Goal: Book appointment/travel/reservation

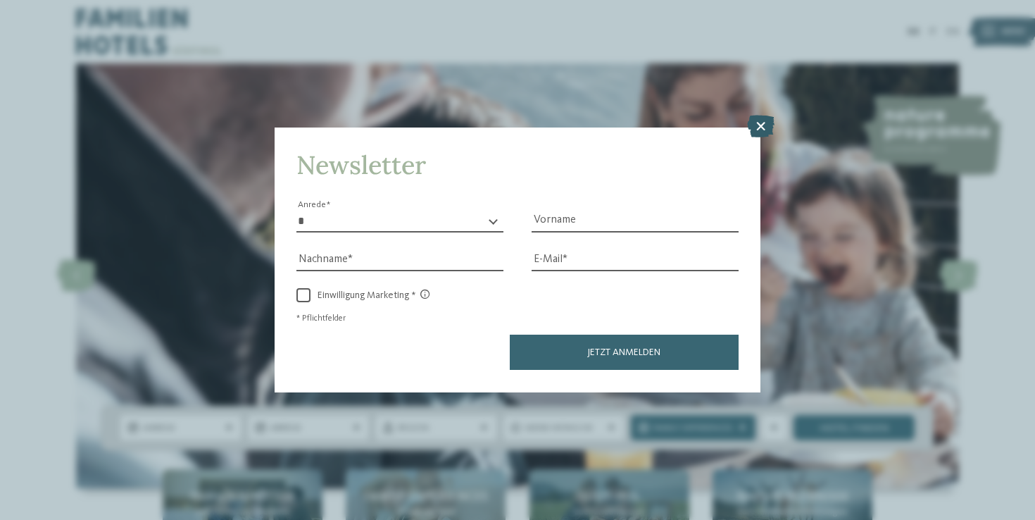
click at [761, 115] on icon at bounding box center [760, 126] width 27 height 23
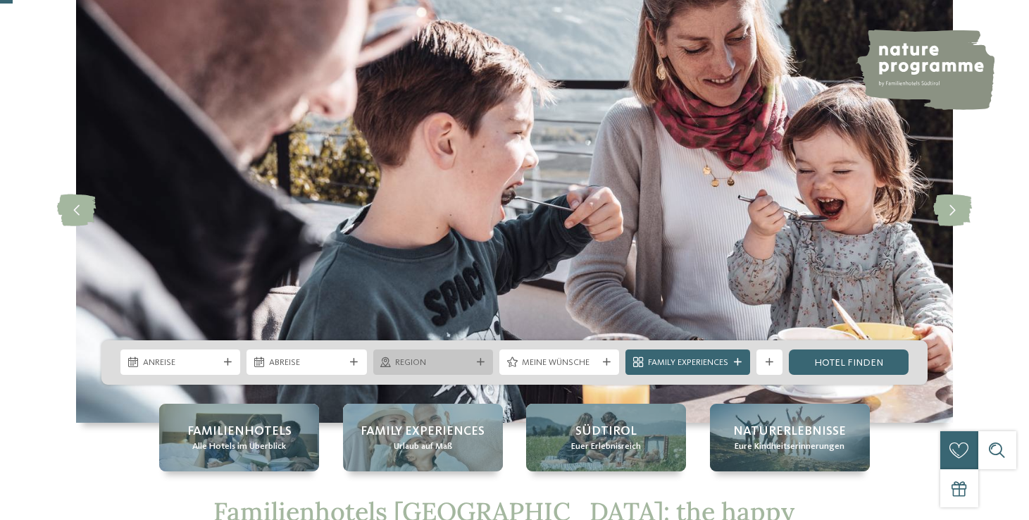
scroll to position [113, 0]
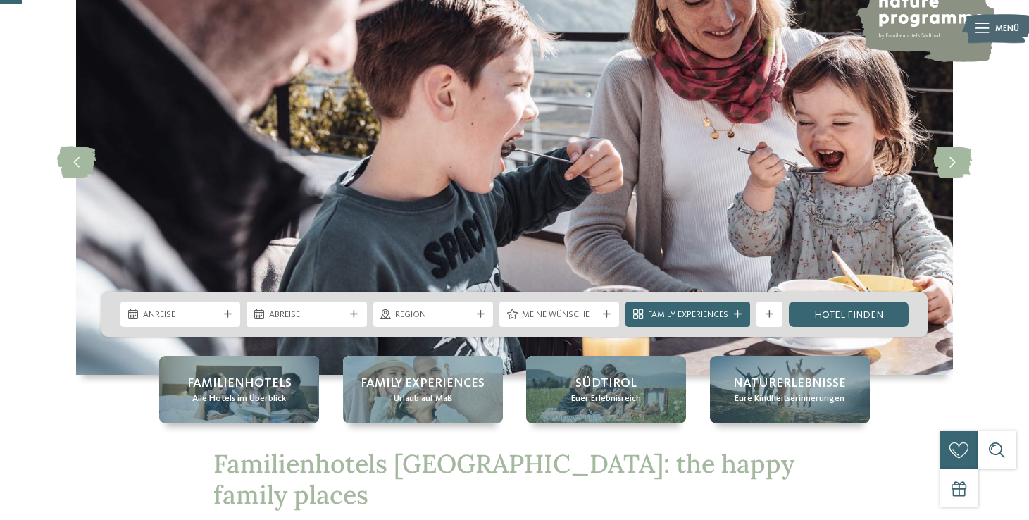
click at [173, 298] on div "Anreise Abreise" at bounding box center [514, 314] width 826 height 44
click at [176, 312] on span "Anreise" at bounding box center [180, 314] width 75 height 13
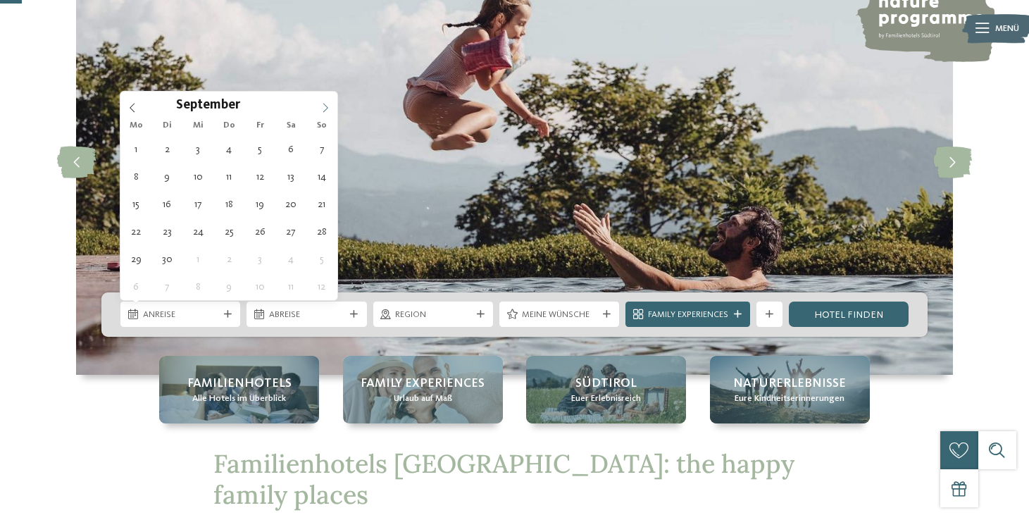
click at [323, 103] on icon at bounding box center [325, 108] width 10 height 10
type input "****"
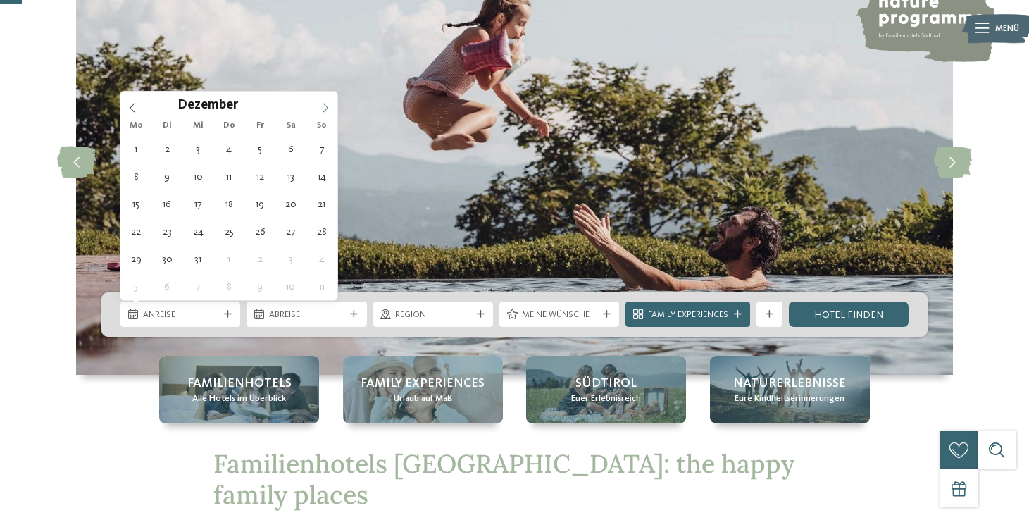
click at [323, 103] on icon at bounding box center [325, 108] width 10 height 10
type div "03.02.2026"
type input "****"
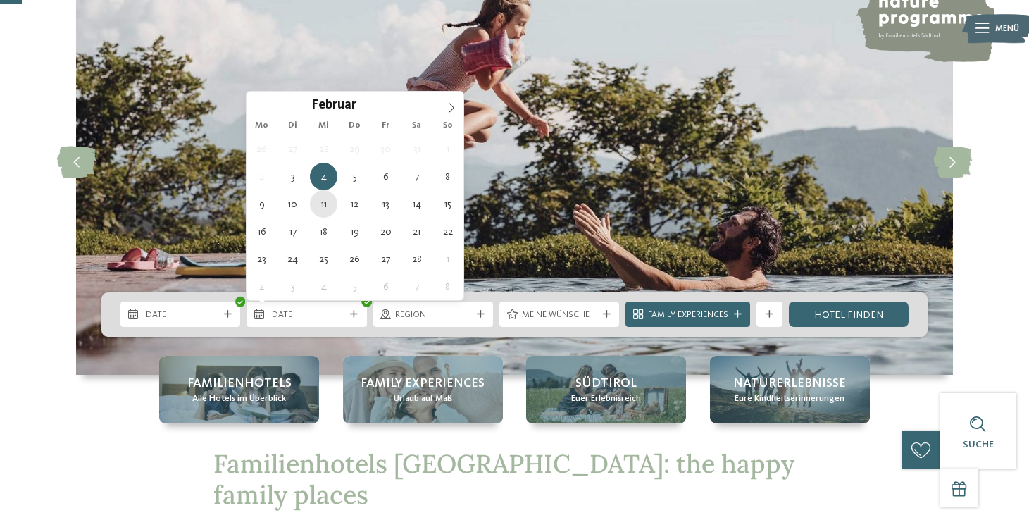
type div "11.02.2026"
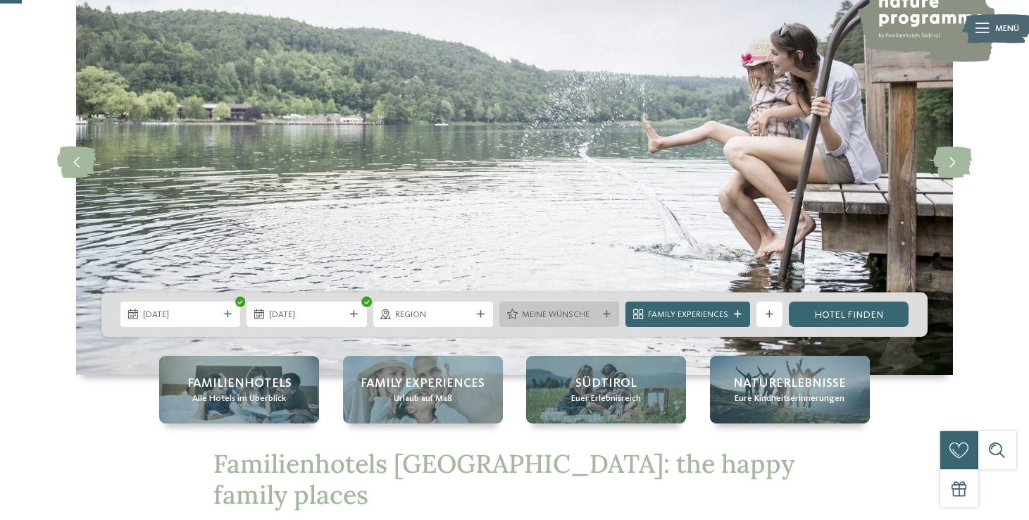
click at [572, 316] on span "Meine Wünsche" at bounding box center [559, 314] width 75 height 13
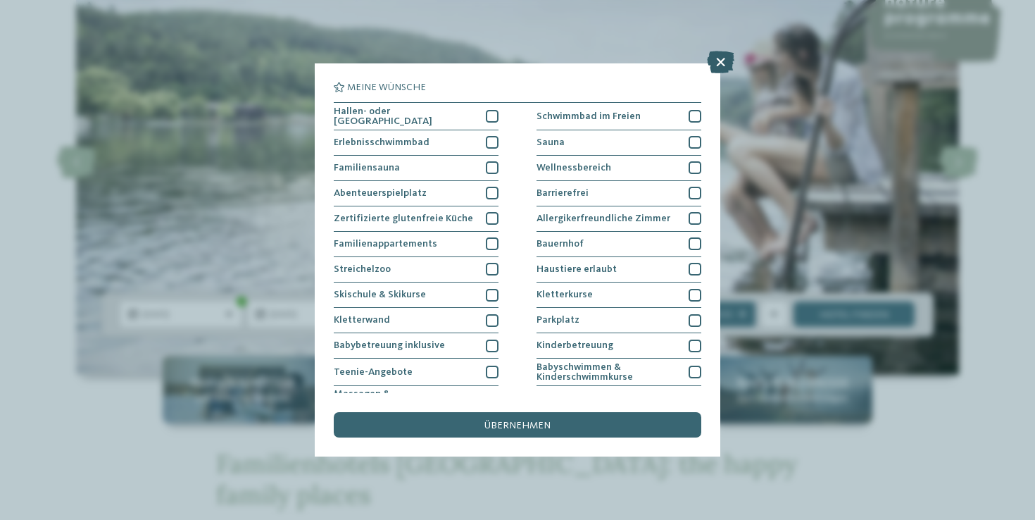
click at [719, 60] on icon at bounding box center [720, 62] width 27 height 23
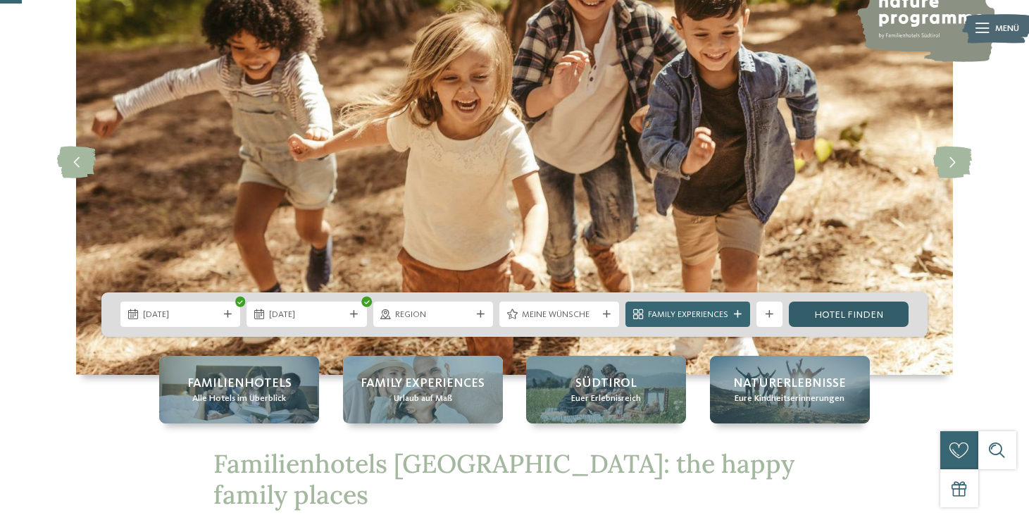
click at [853, 318] on link "Hotel finden" at bounding box center [849, 313] width 120 height 25
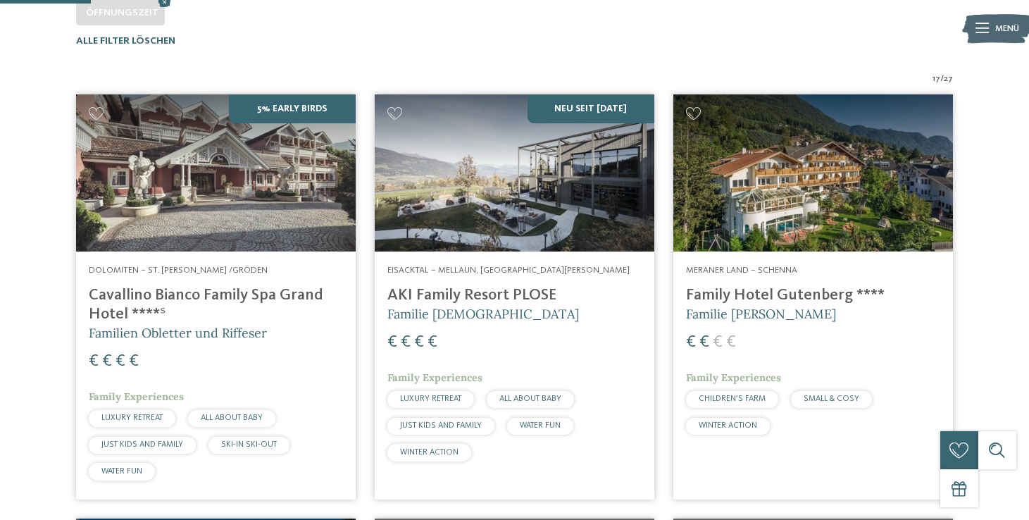
scroll to position [406, 0]
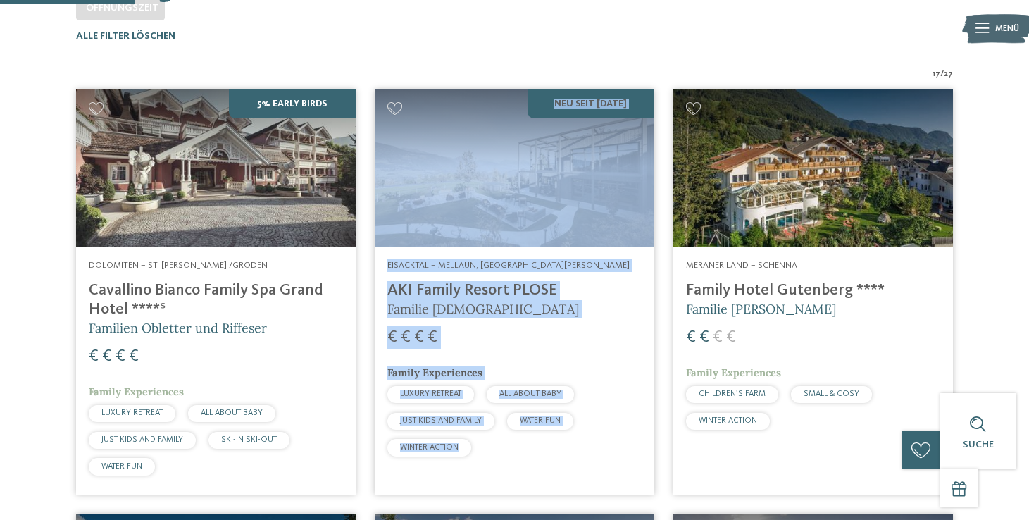
click at [422, 296] on h4 "AKI Family Resort PLOSE" at bounding box center [514, 290] width 254 height 19
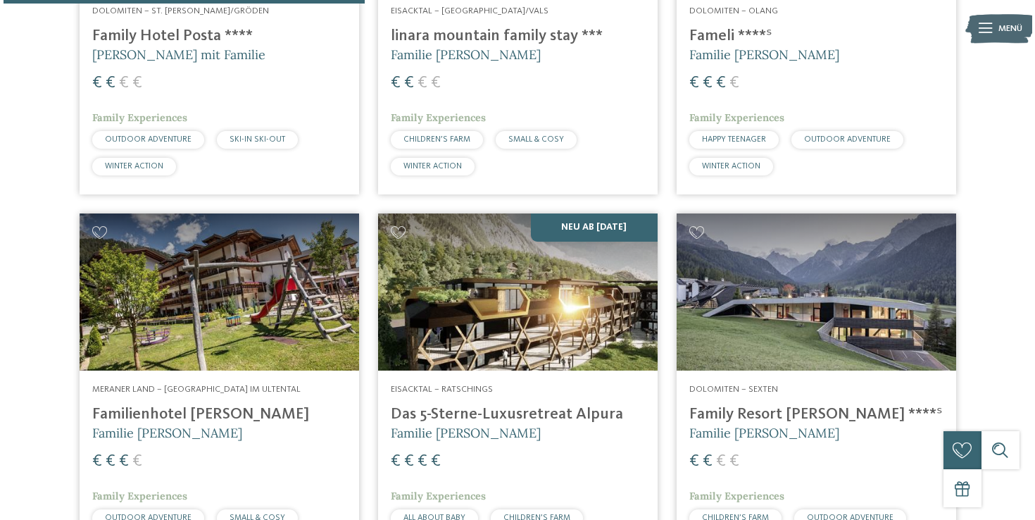
scroll to position [0, 0]
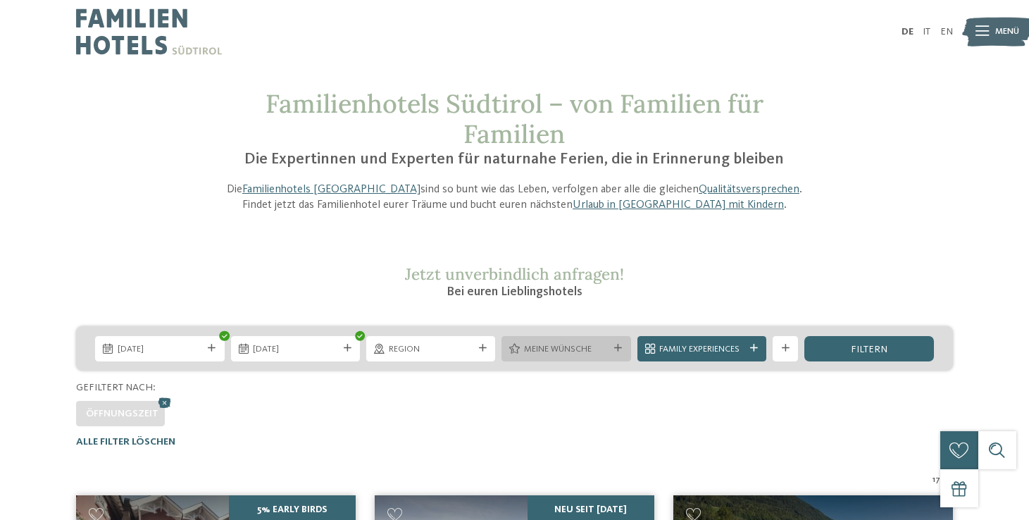
click at [574, 351] on span "Meine Wünsche" at bounding box center [566, 349] width 84 height 13
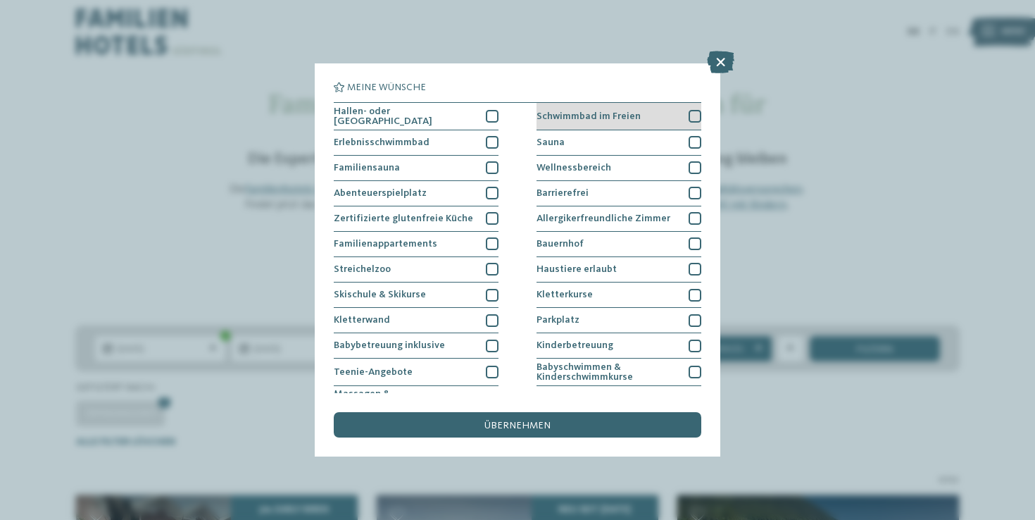
click at [551, 118] on span "Schwimmbad im Freien" at bounding box center [588, 116] width 104 height 10
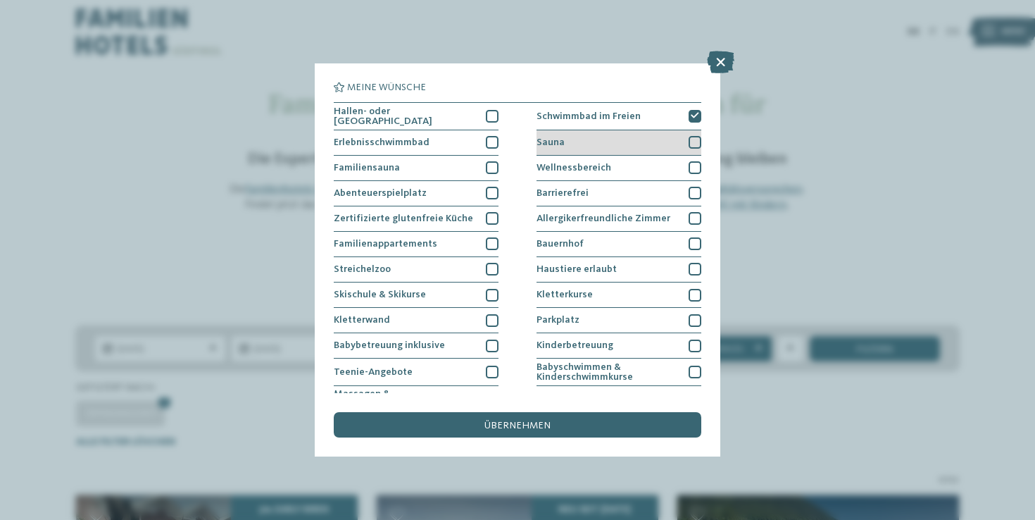
click at [558, 137] on span "Sauna" at bounding box center [550, 142] width 28 height 10
click at [594, 159] on div "Wellnessbereich" at bounding box center [618, 168] width 165 height 25
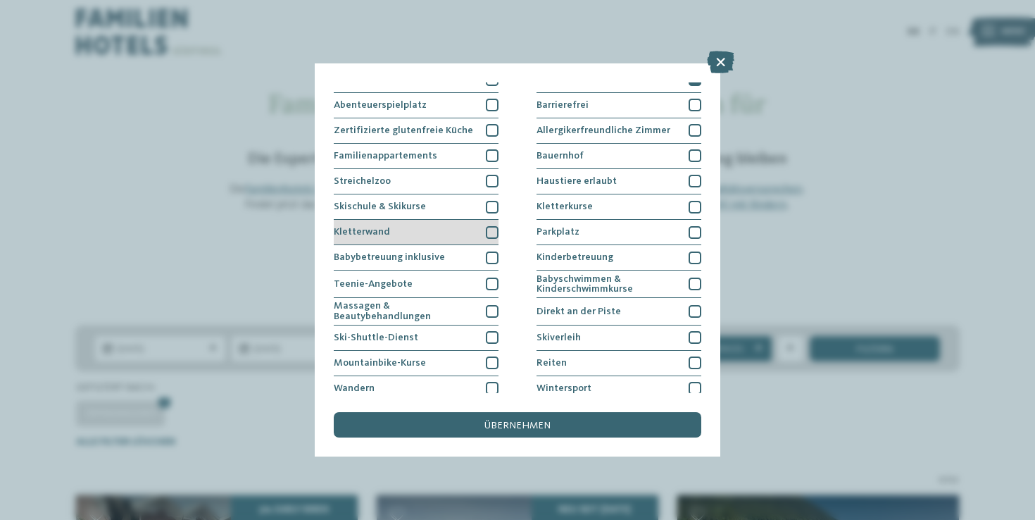
scroll to position [97, 0]
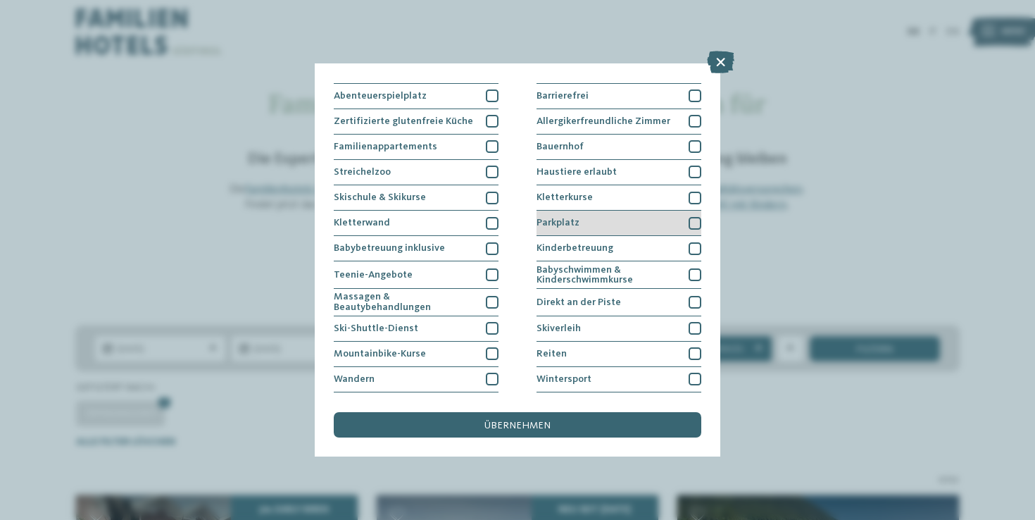
click at [568, 215] on div "Parkplatz" at bounding box center [618, 223] width 165 height 25
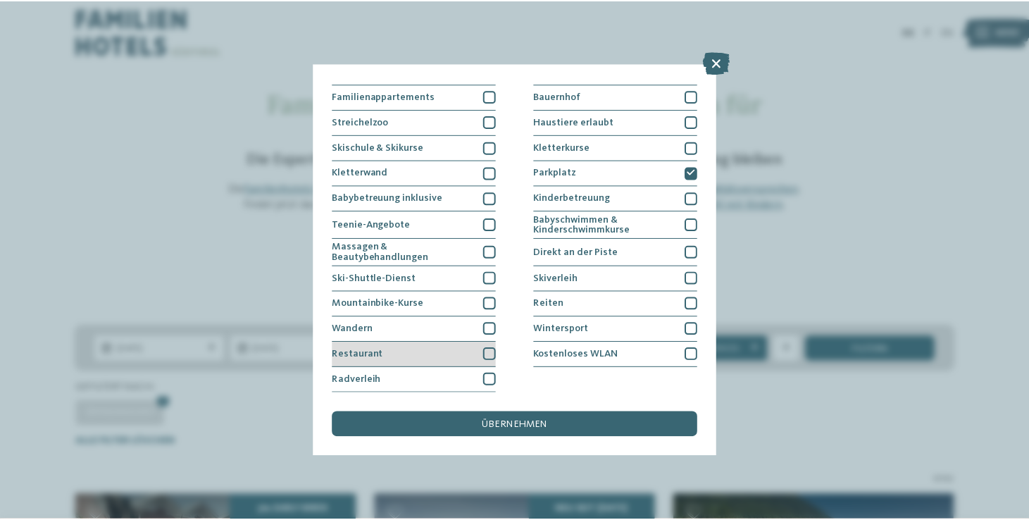
scroll to position [270, 0]
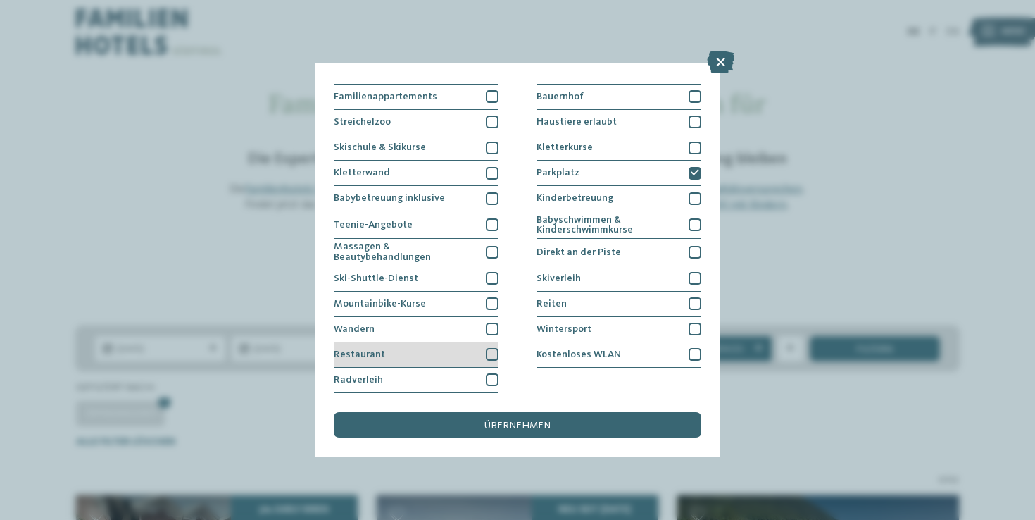
click at [335, 349] on span "Restaurant" at bounding box center [359, 354] width 51 height 10
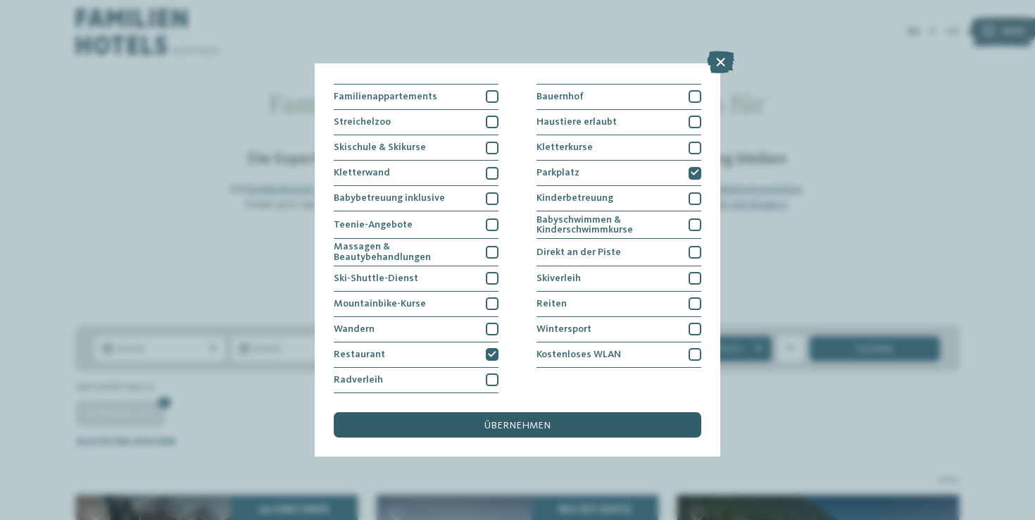
click at [458, 412] on div "übernehmen" at bounding box center [518, 424] width 368 height 25
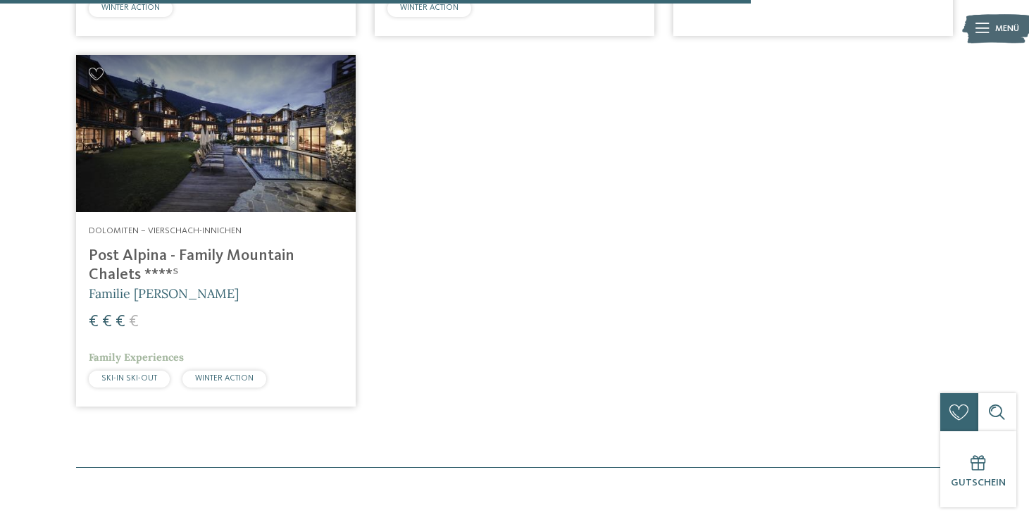
scroll to position [1718, 0]
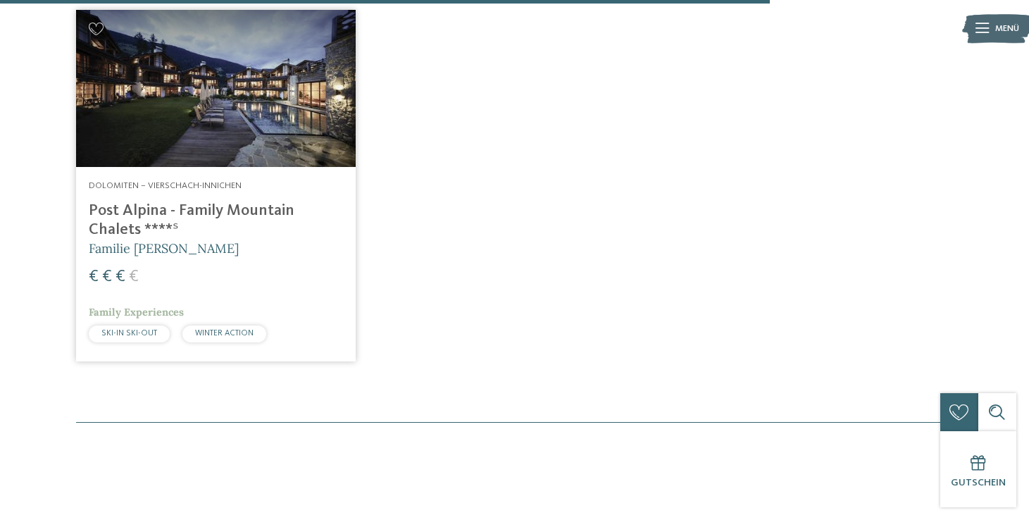
click at [173, 201] on h4 "Post Alpina - Family Mountain Chalets ****ˢ" at bounding box center [216, 220] width 254 height 38
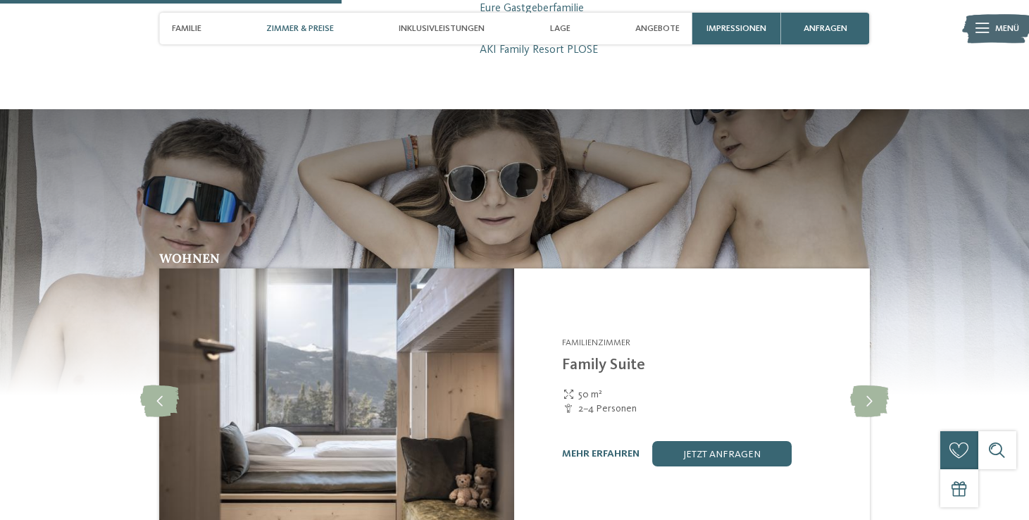
scroll to position [1620, 0]
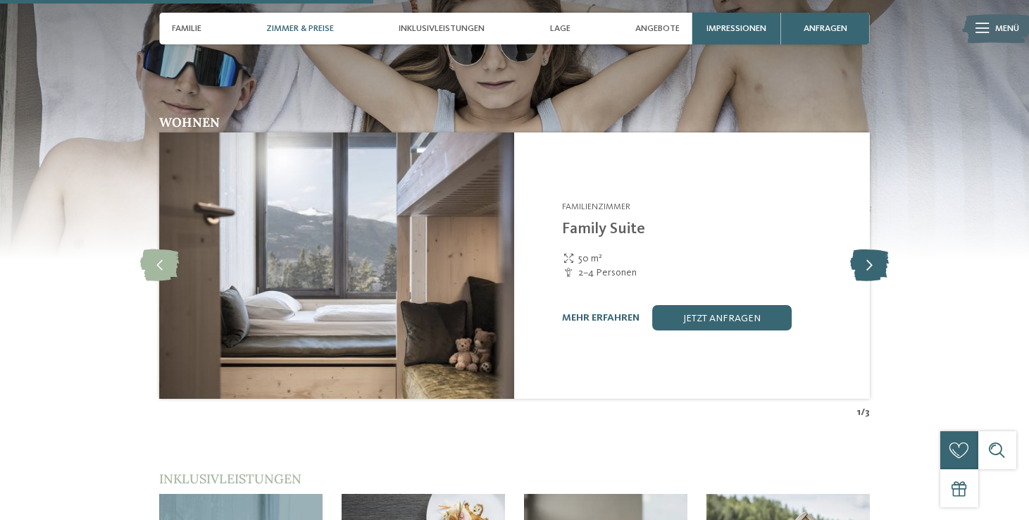
click at [861, 249] on icon at bounding box center [869, 265] width 39 height 32
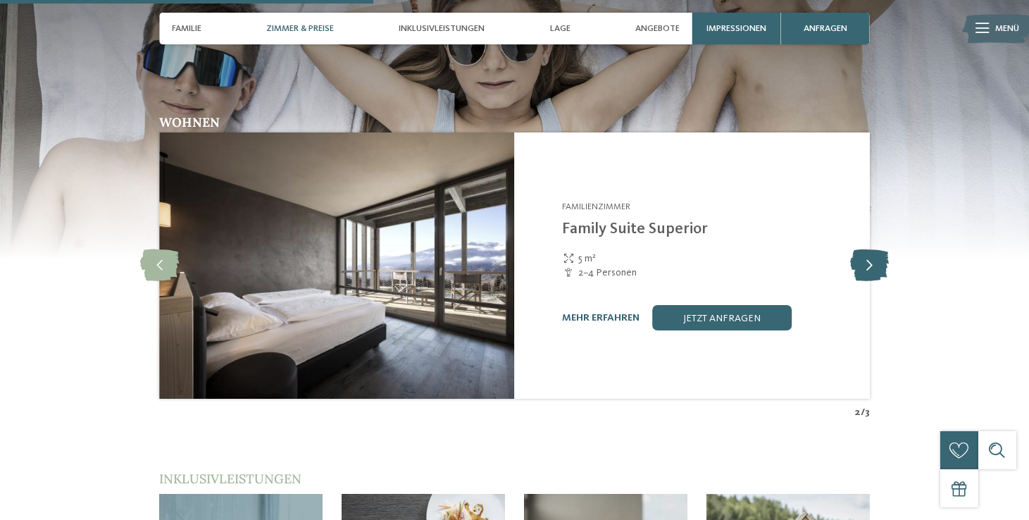
click at [861, 249] on icon at bounding box center [869, 265] width 39 height 32
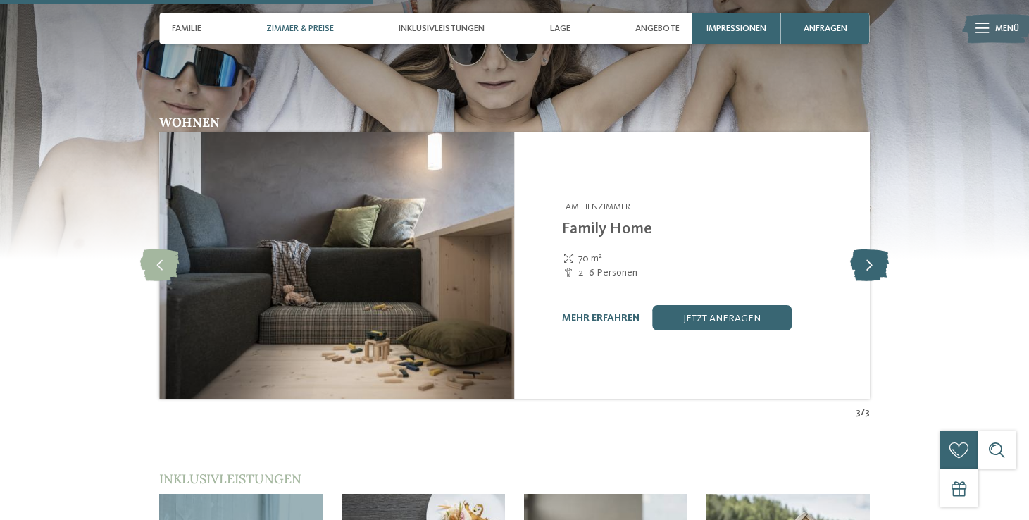
click at [861, 249] on icon at bounding box center [869, 265] width 39 height 32
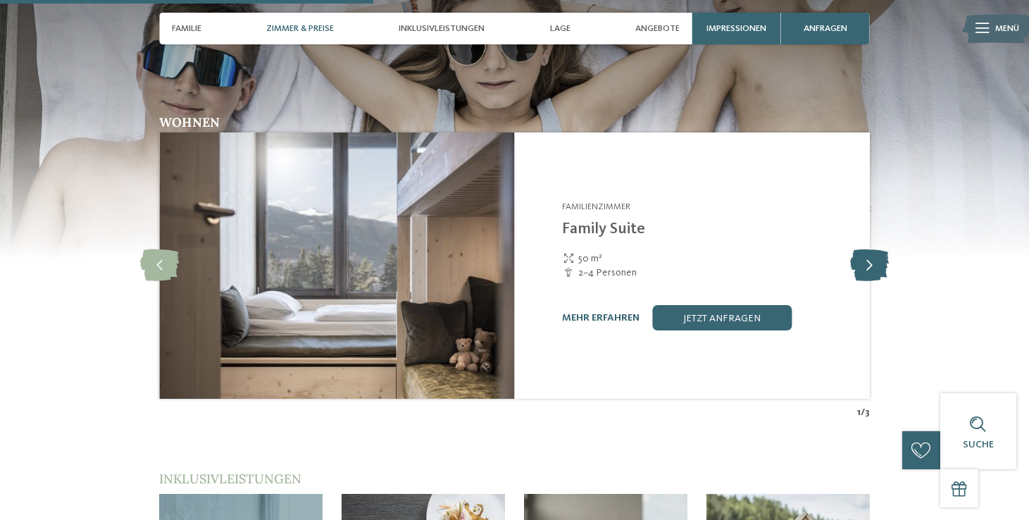
click at [864, 249] on icon at bounding box center [869, 265] width 39 height 32
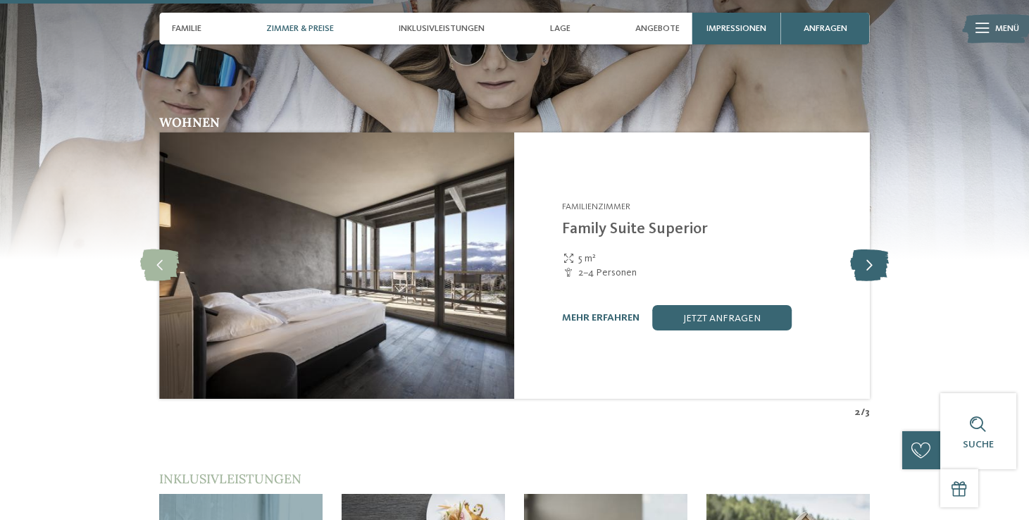
click at [864, 249] on icon at bounding box center [869, 265] width 39 height 32
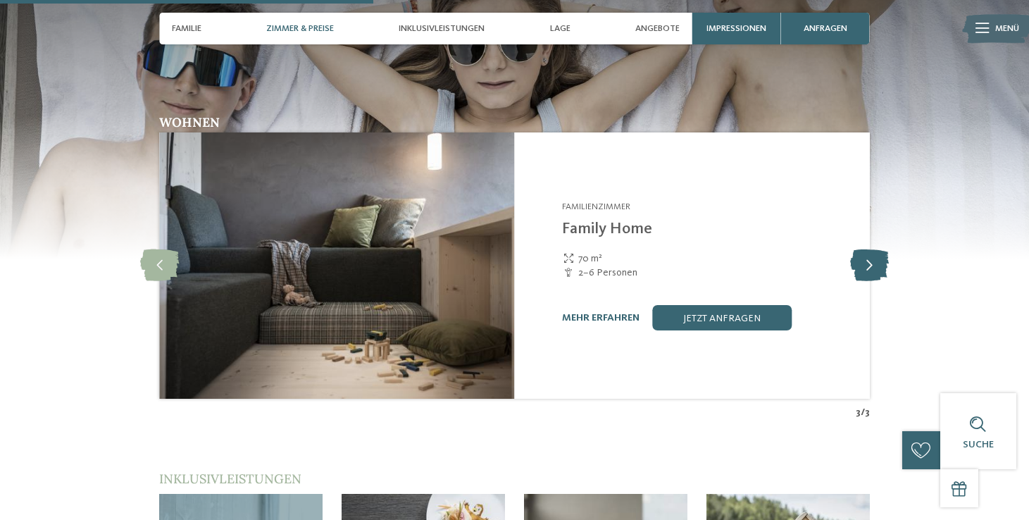
click at [864, 249] on icon at bounding box center [869, 265] width 39 height 32
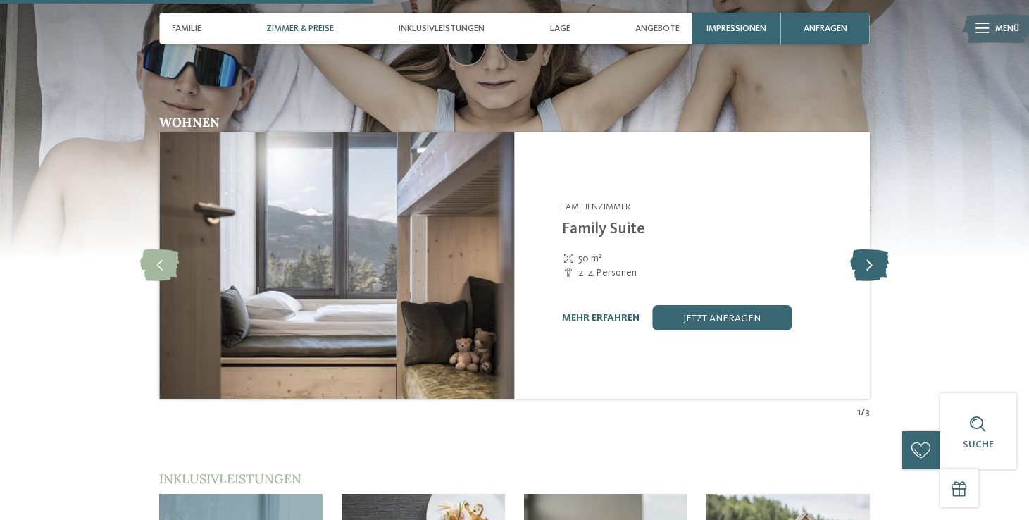
click at [864, 249] on icon at bounding box center [869, 265] width 39 height 32
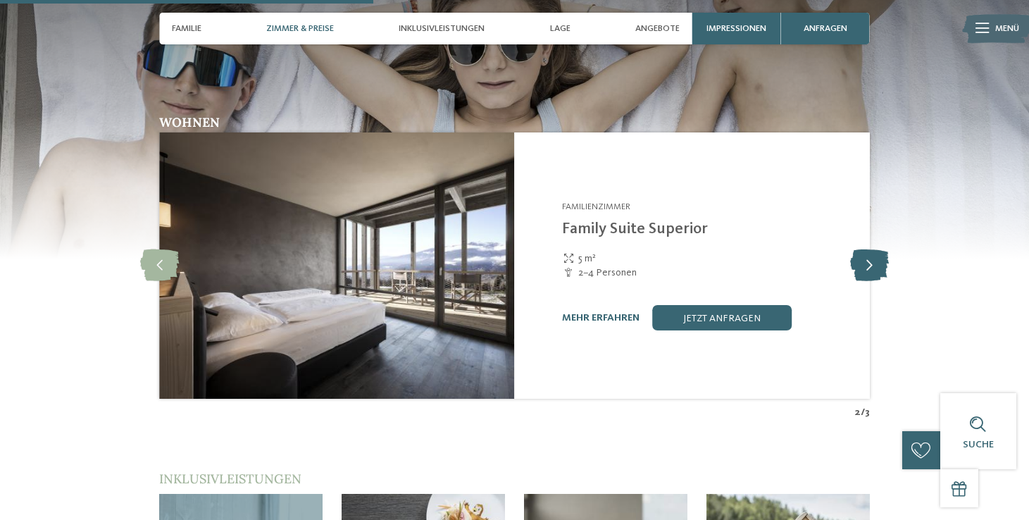
click at [864, 249] on icon at bounding box center [869, 265] width 39 height 32
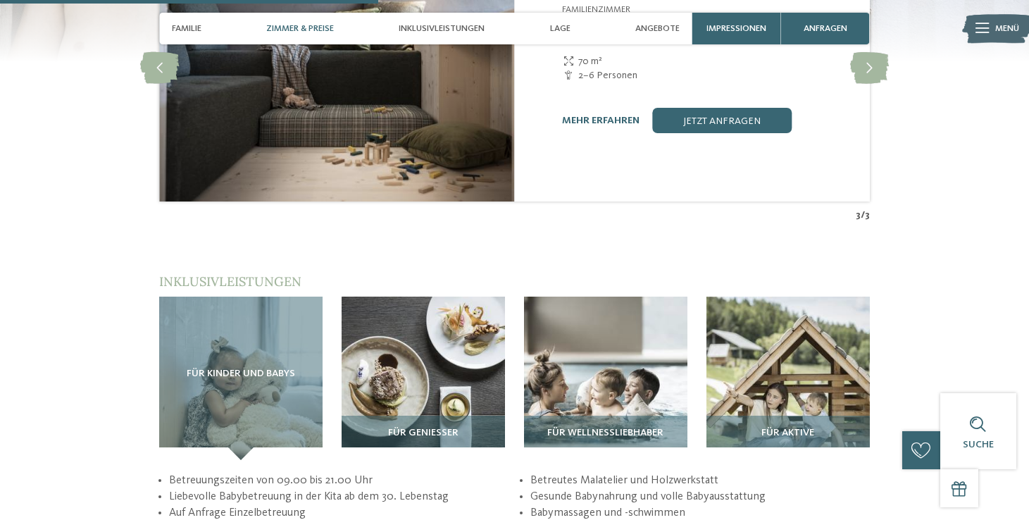
scroll to position [1897, 0]
